Goal: Navigation & Orientation: Find specific page/section

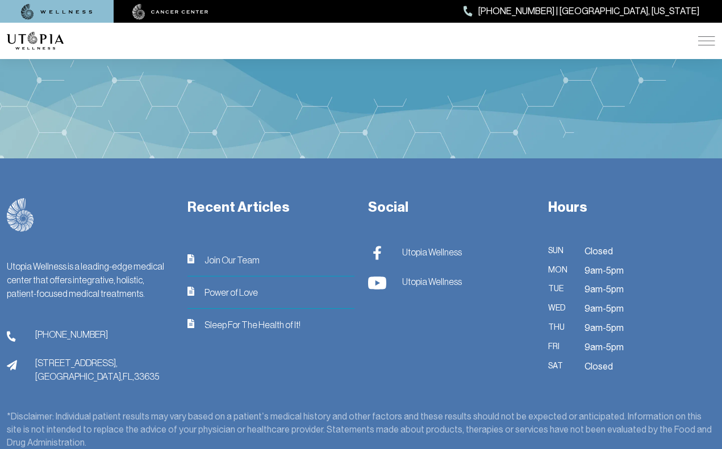
click at [245, 199] on h3 "Recent Articles" at bounding box center [270, 207] width 167 height 19
click at [223, 203] on h3 "Recent Articles" at bounding box center [270, 207] width 167 height 19
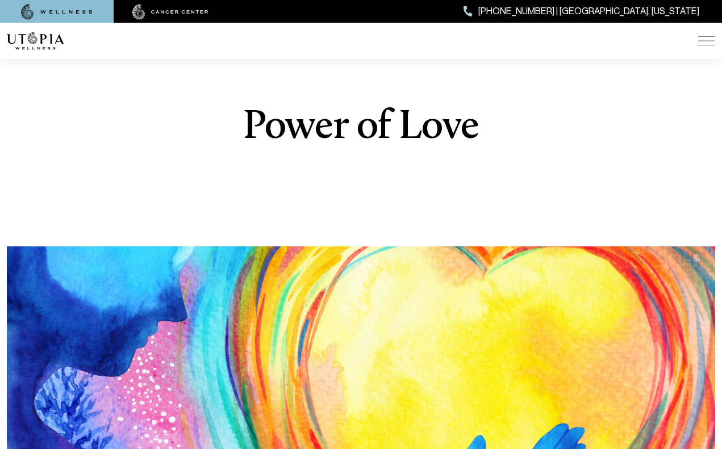
click at [51, 9] on img at bounding box center [57, 12] width 72 height 16
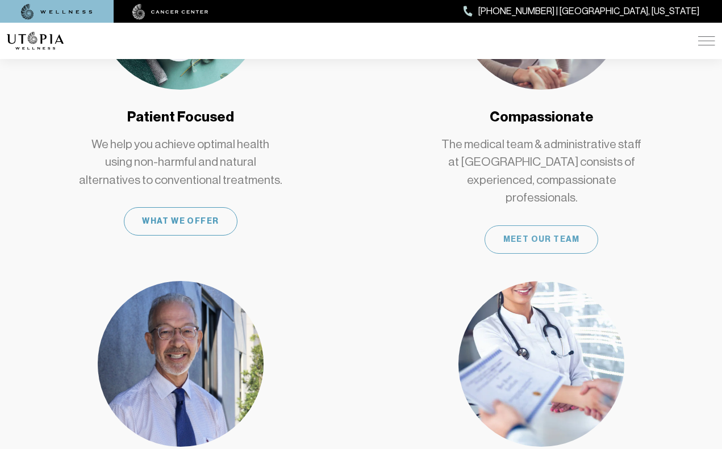
scroll to position [739, 0]
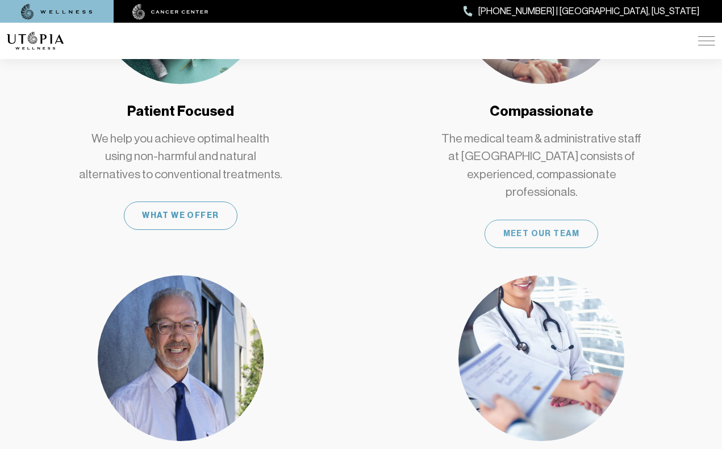
click at [522, 220] on div "Meet Our Team" at bounding box center [541, 234] width 114 height 28
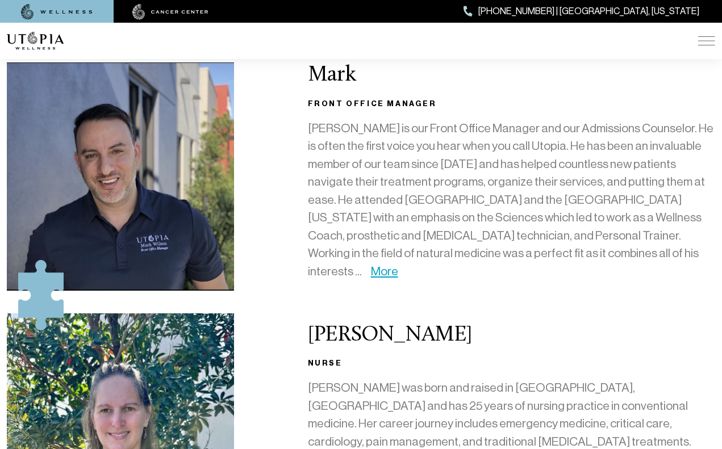
scroll to position [721, 0]
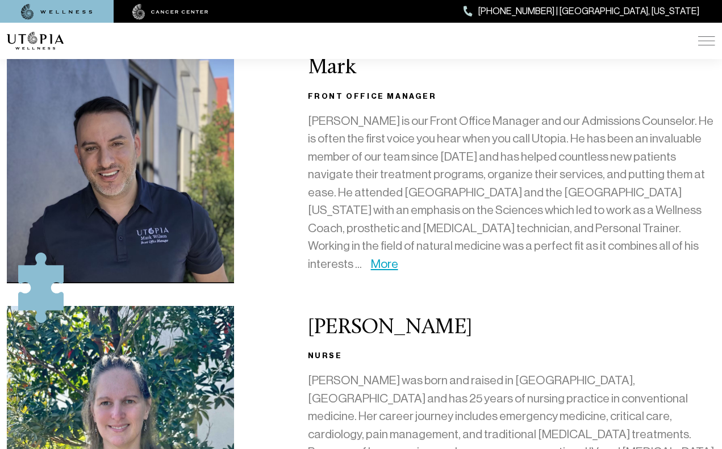
click at [522, 199] on p "[PERSON_NAME] is our Front Office Manager and our Admissions Counselor. He is o…" at bounding box center [511, 192] width 407 height 161
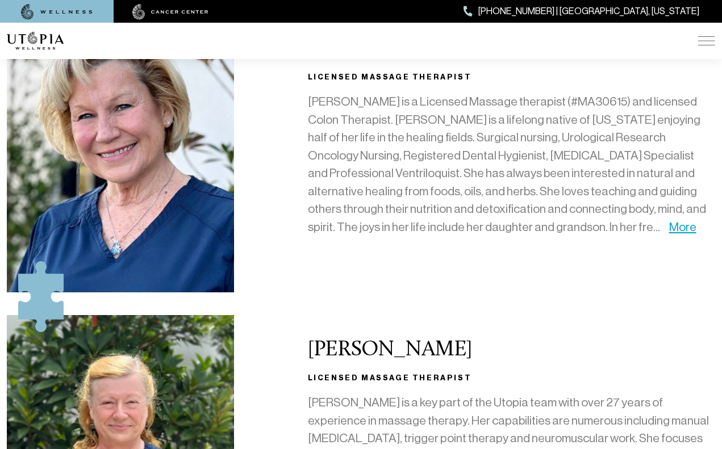
scroll to position [1323, 0]
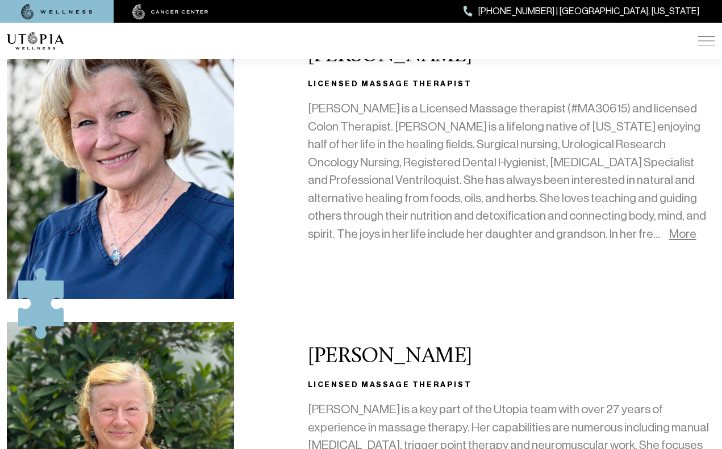
click at [669, 227] on link "More" at bounding box center [682, 234] width 27 height 14
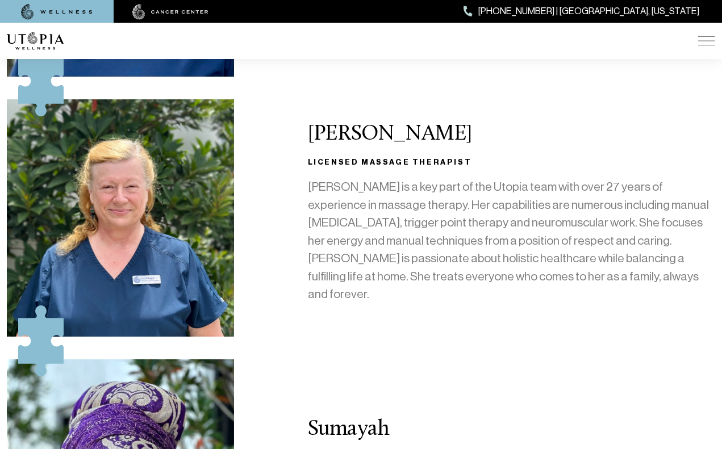
scroll to position [1545, 1]
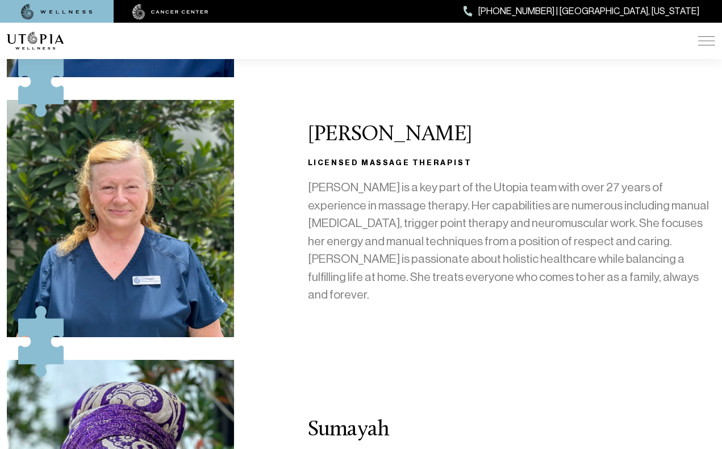
click at [499, 200] on p "[PERSON_NAME] is a key part of the Utopia team with over 27 years of experience…" at bounding box center [511, 241] width 407 height 125
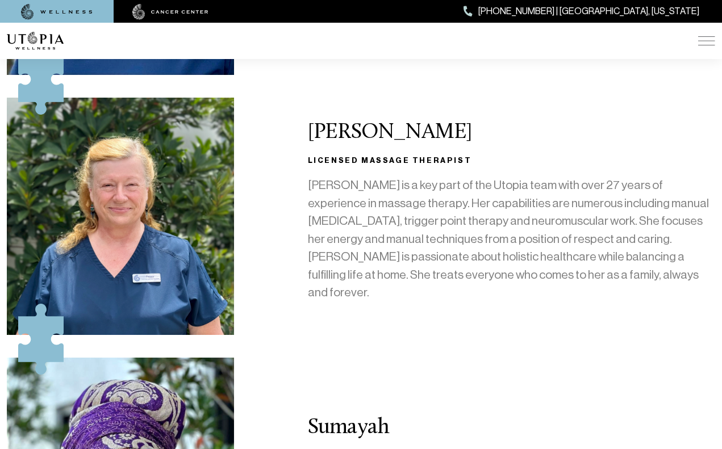
scroll to position [1548, 1]
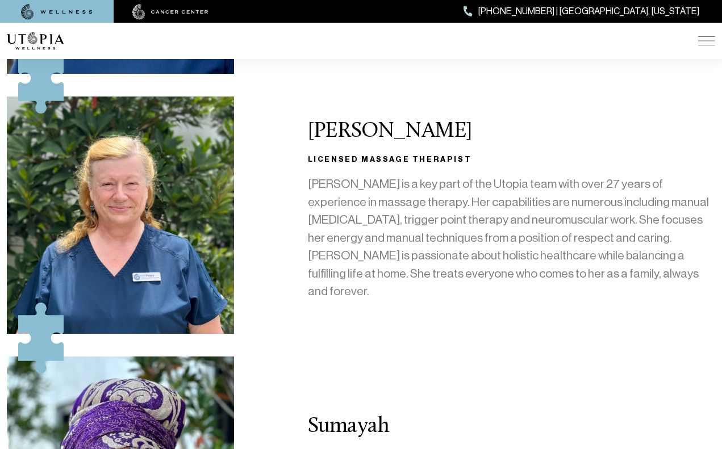
click at [499, 200] on p "[PERSON_NAME] is a key part of the Utopia team with over 27 years of experience…" at bounding box center [511, 237] width 407 height 125
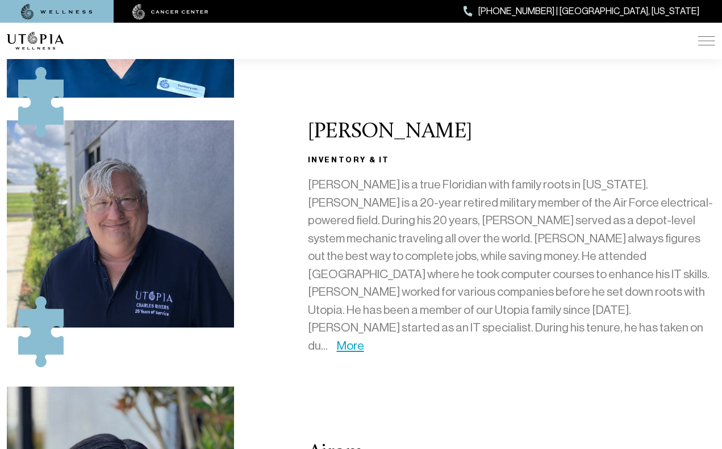
scroll to position [2114, 0]
click at [364, 339] on link "More" at bounding box center [350, 346] width 27 height 14
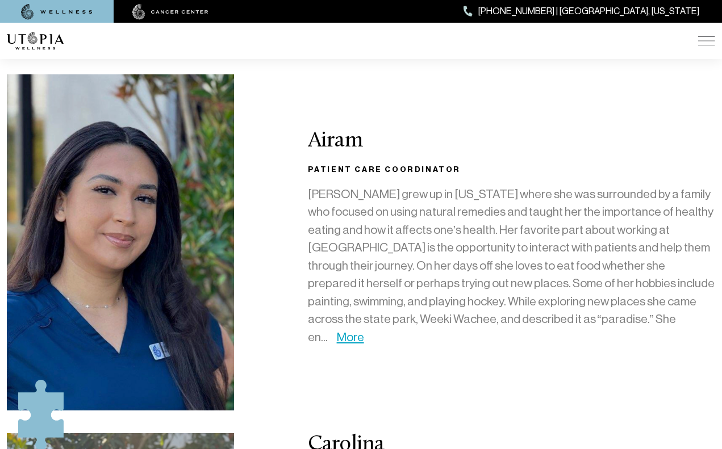
scroll to position [2499, 0]
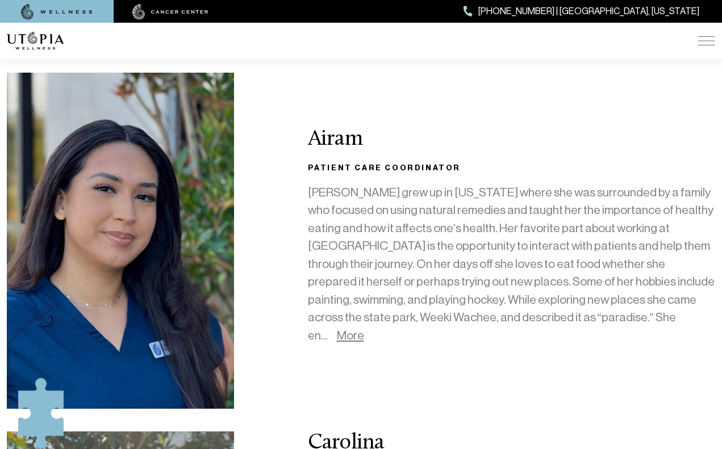
click at [364, 329] on link "More" at bounding box center [350, 336] width 27 height 14
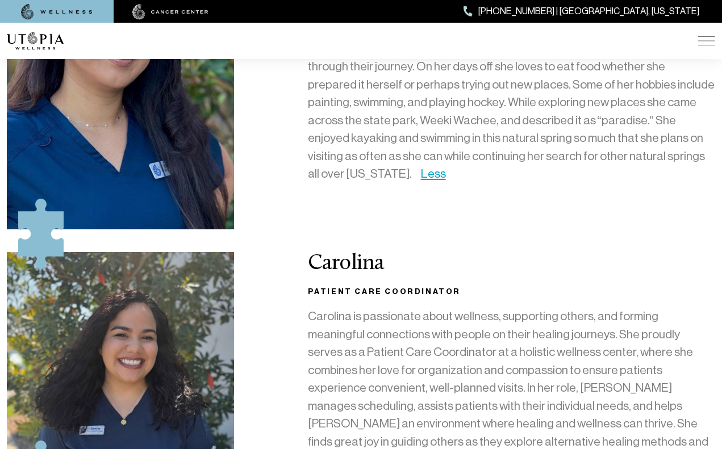
scroll to position [2689, 0]
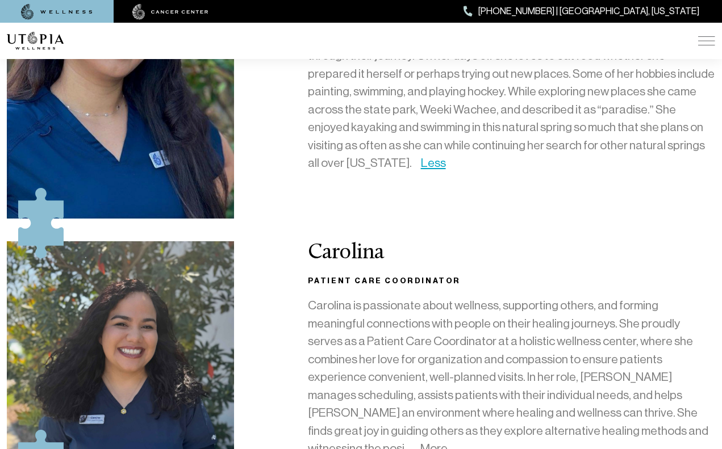
click at [447, 442] on link "More" at bounding box center [433, 449] width 27 height 14
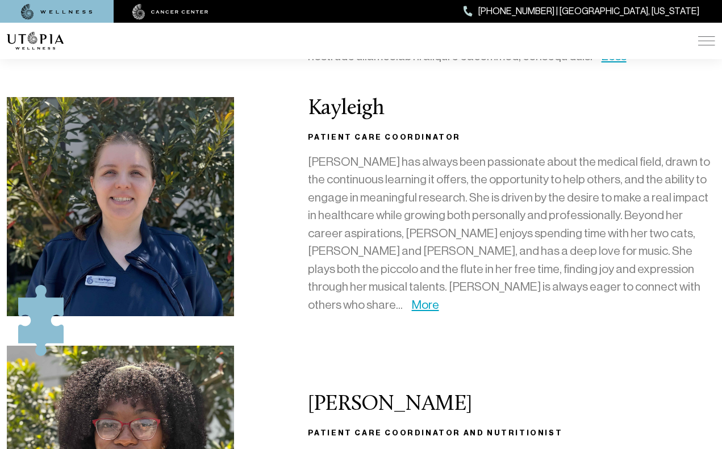
scroll to position [3172, 0]
click at [439, 298] on link "More" at bounding box center [425, 305] width 27 height 14
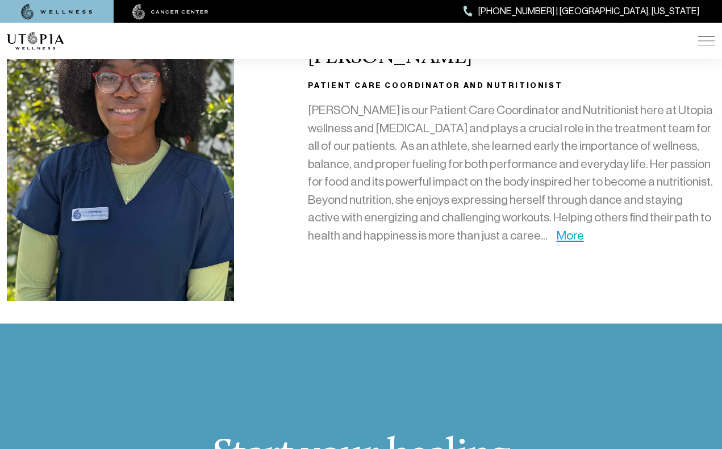
scroll to position [3537, 0]
click at [557, 229] on link "More" at bounding box center [570, 236] width 27 height 14
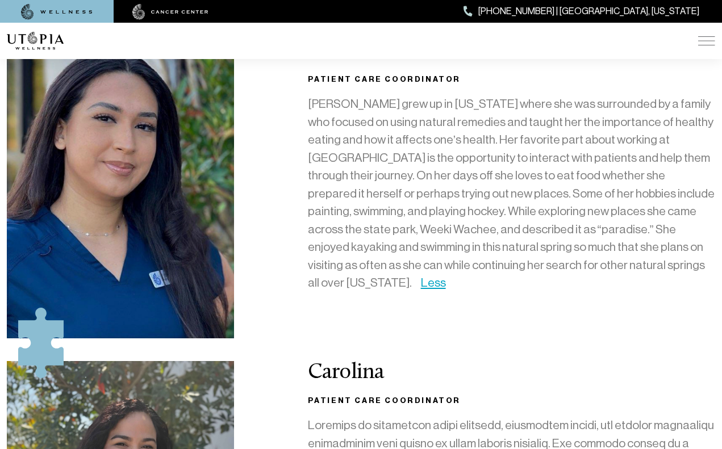
scroll to position [2567, 0]
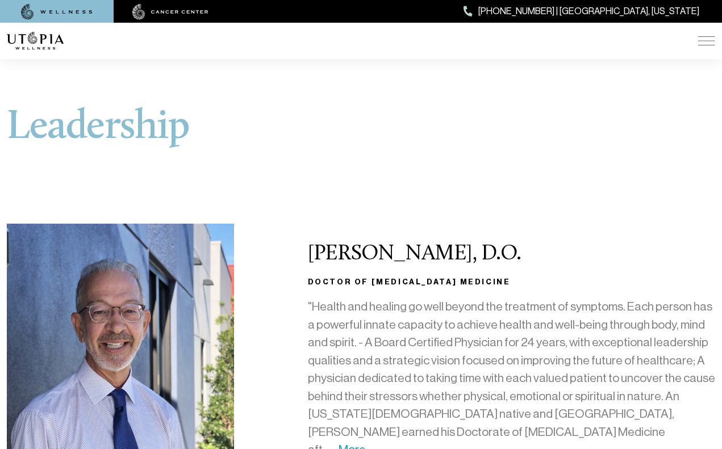
click at [44, 6] on img at bounding box center [57, 12] width 72 height 16
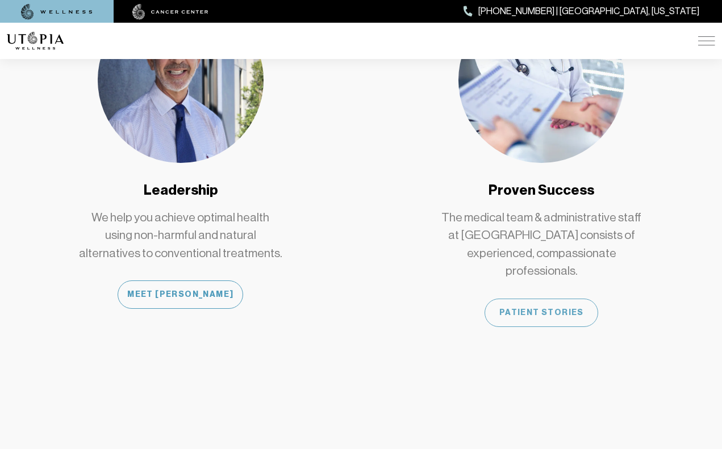
click at [526, 299] on div "Patient Stories" at bounding box center [541, 313] width 114 height 28
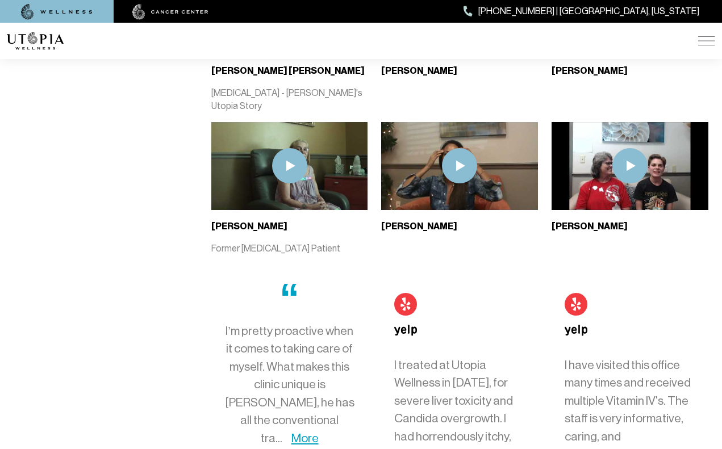
scroll to position [2658, 0]
